Goal: Information Seeking & Learning: Check status

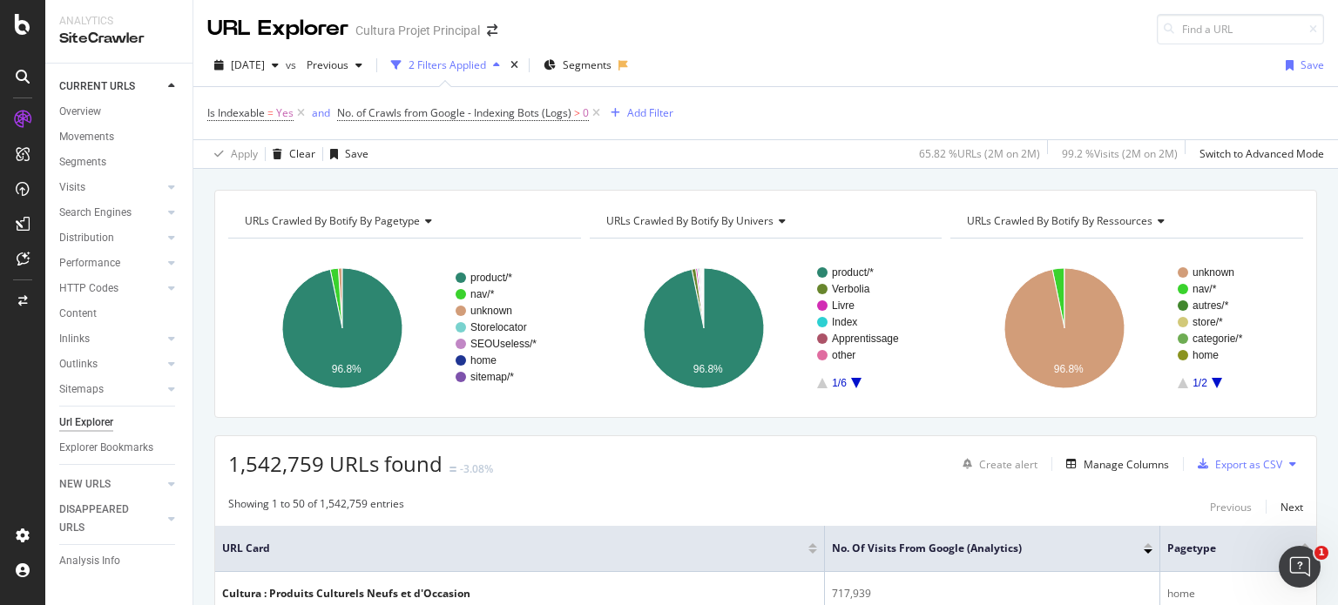
scroll to position [31, 0]
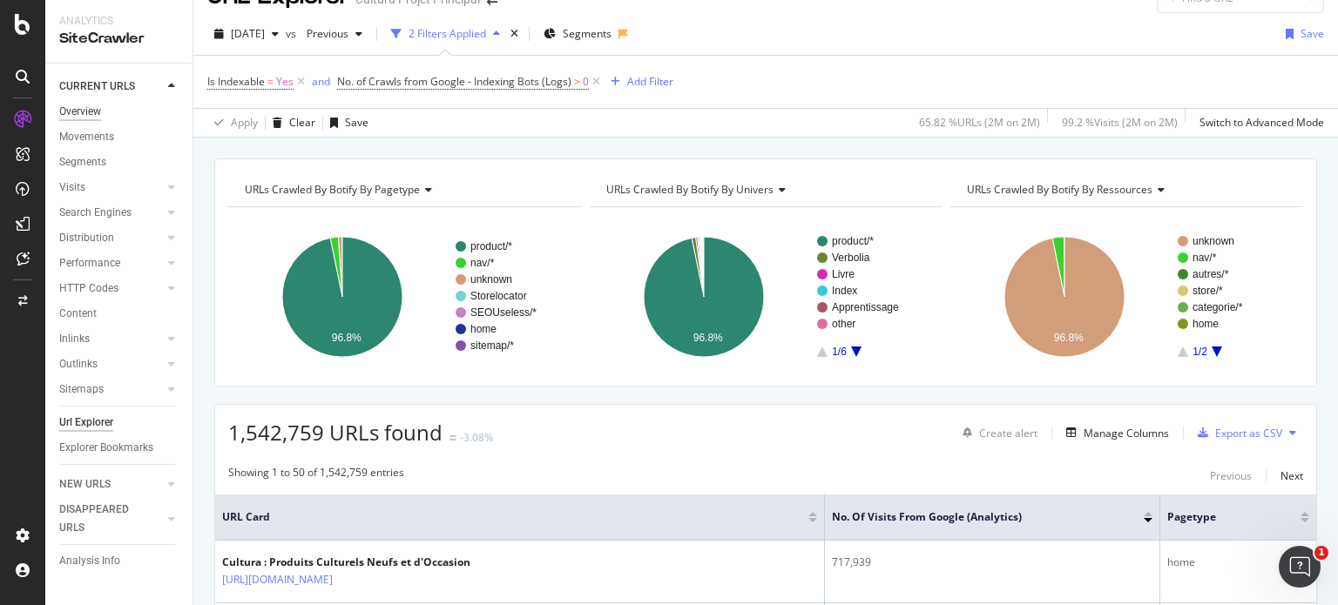
click at [94, 111] on div "Overview" at bounding box center [80, 112] width 42 height 18
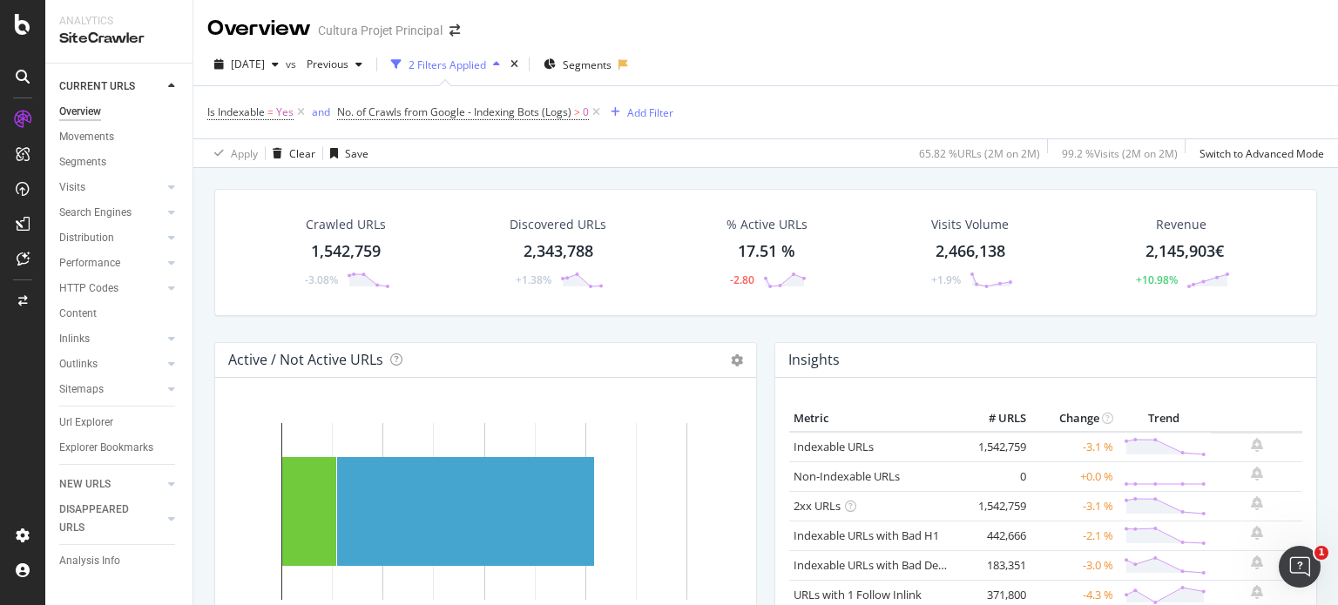
click at [328, 253] on div "1,542,759" at bounding box center [346, 251] width 70 height 23
